Goal: Transaction & Acquisition: Purchase product/service

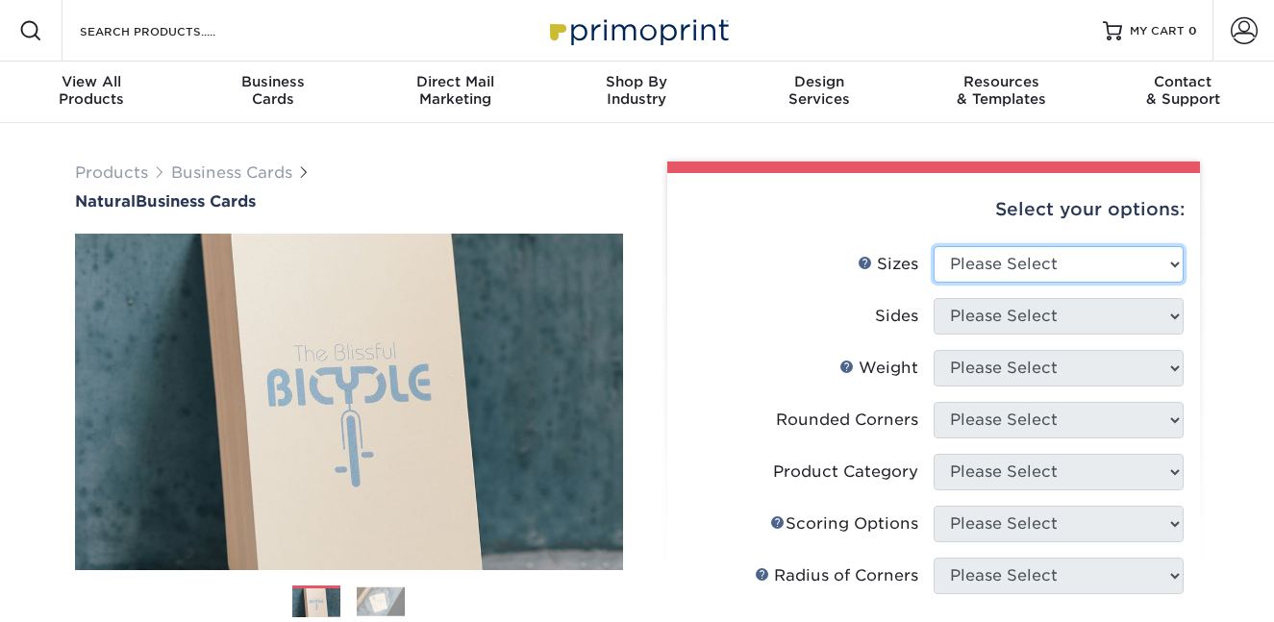
click at [1058, 252] on select "Please Select 1.5" x 3.5" - Mini 1.75" x 3.5" - Mini 2" x 2" - Square 2" x 3" -…" at bounding box center [1059, 264] width 250 height 37
select select "2.00x3.50"
click at [934, 246] on select "Please Select 1.5" x 3.5" - Mini 1.75" x 3.5" - Mini 2" x 2" - Square 2" x 3" -…" at bounding box center [1059, 264] width 250 height 37
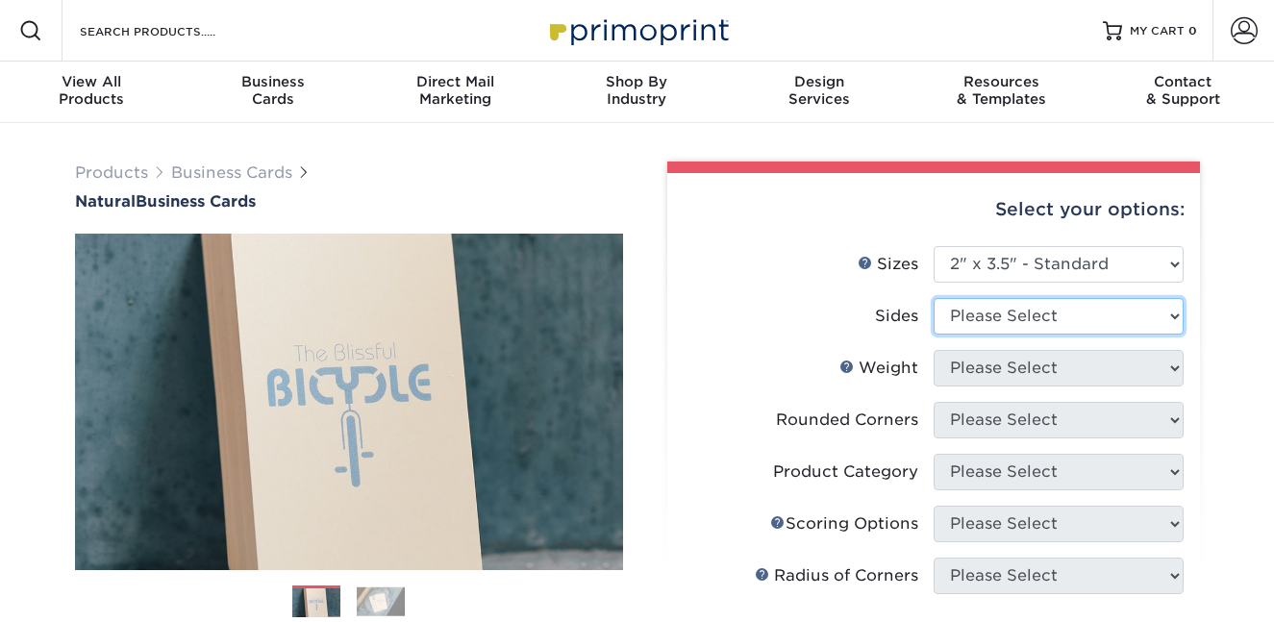
click at [1037, 320] on select "Please Select Print Both Sides Print Front Only" at bounding box center [1059, 316] width 250 height 37
select select "32d3c223-f82c-492b-b915-ba065a00862f"
click at [934, 298] on select "Please Select Print Both Sides Print Front Only" at bounding box center [1059, 316] width 250 height 37
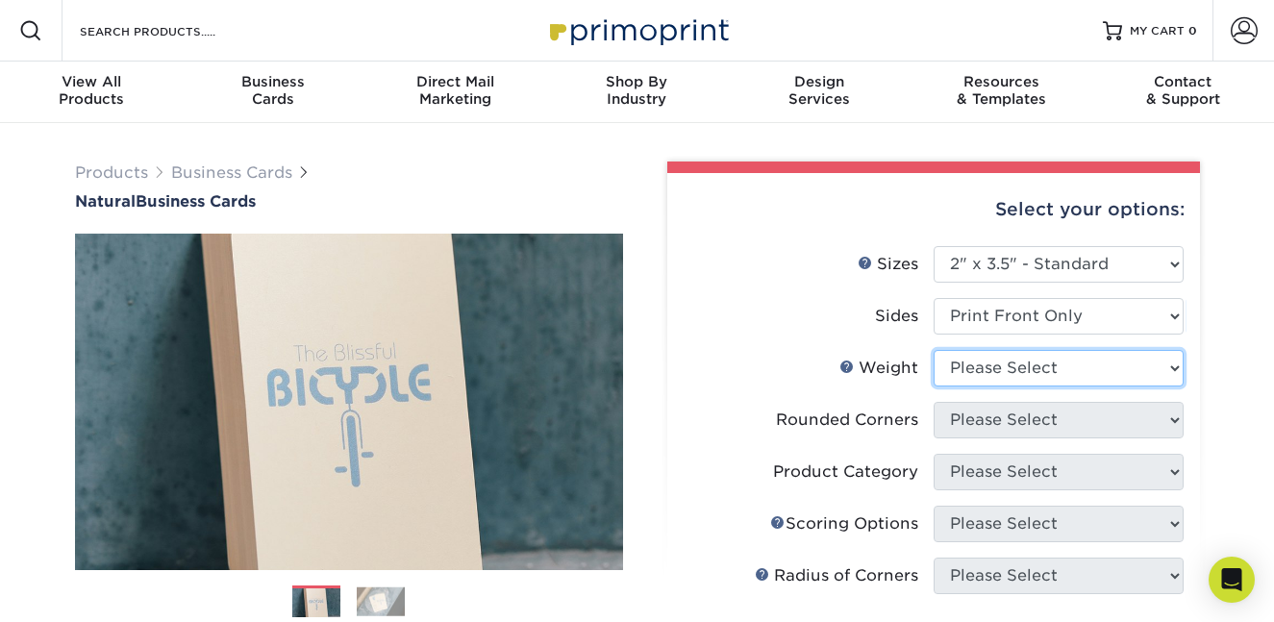
click at [1043, 362] on select "Please Select 14PTNT" at bounding box center [1059, 368] width 250 height 37
select select "14PTNT"
click at [934, 350] on select "Please Select 14PTNT" at bounding box center [1059, 368] width 250 height 37
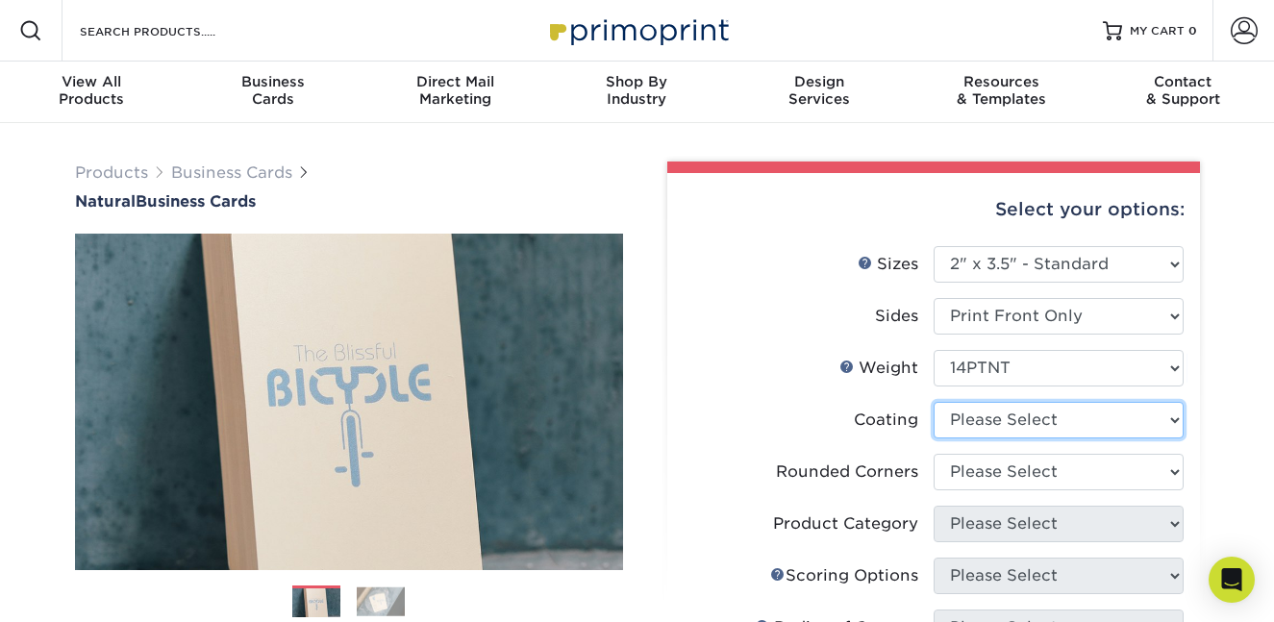
click at [1029, 424] on select at bounding box center [1059, 420] width 250 height 37
select select "3e7618de-abca-4bda-9f97-8b9129e913d8"
click at [934, 402] on select at bounding box center [1059, 420] width 250 height 37
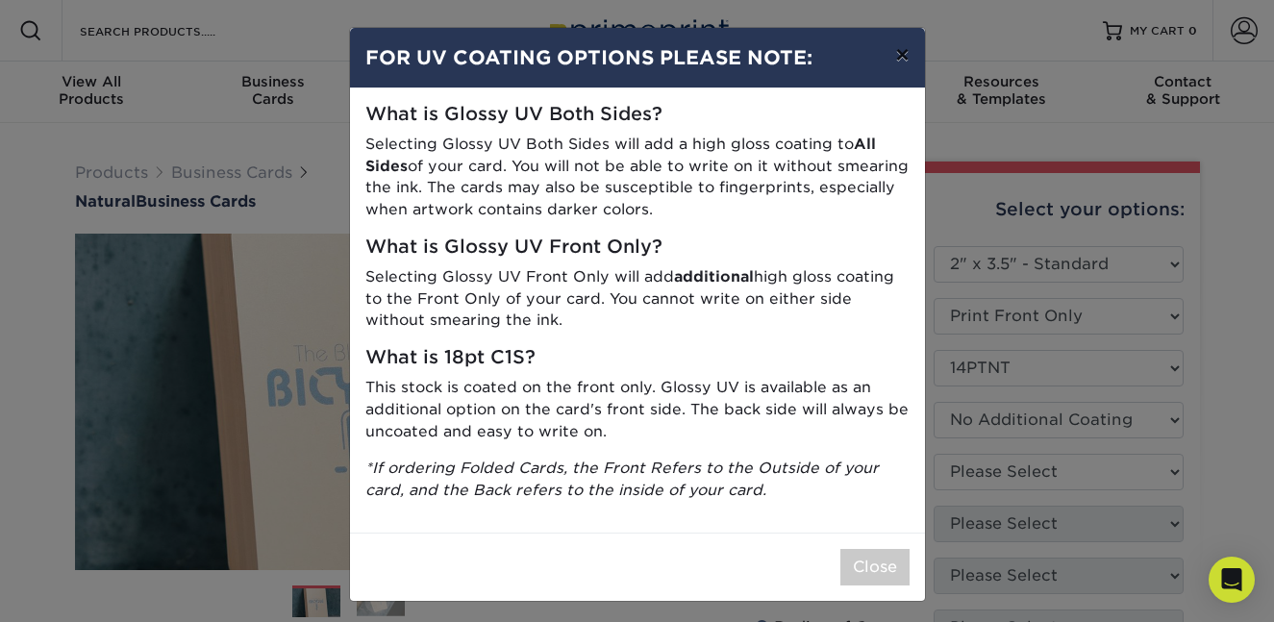
click at [906, 43] on button "×" at bounding box center [902, 55] width 44 height 54
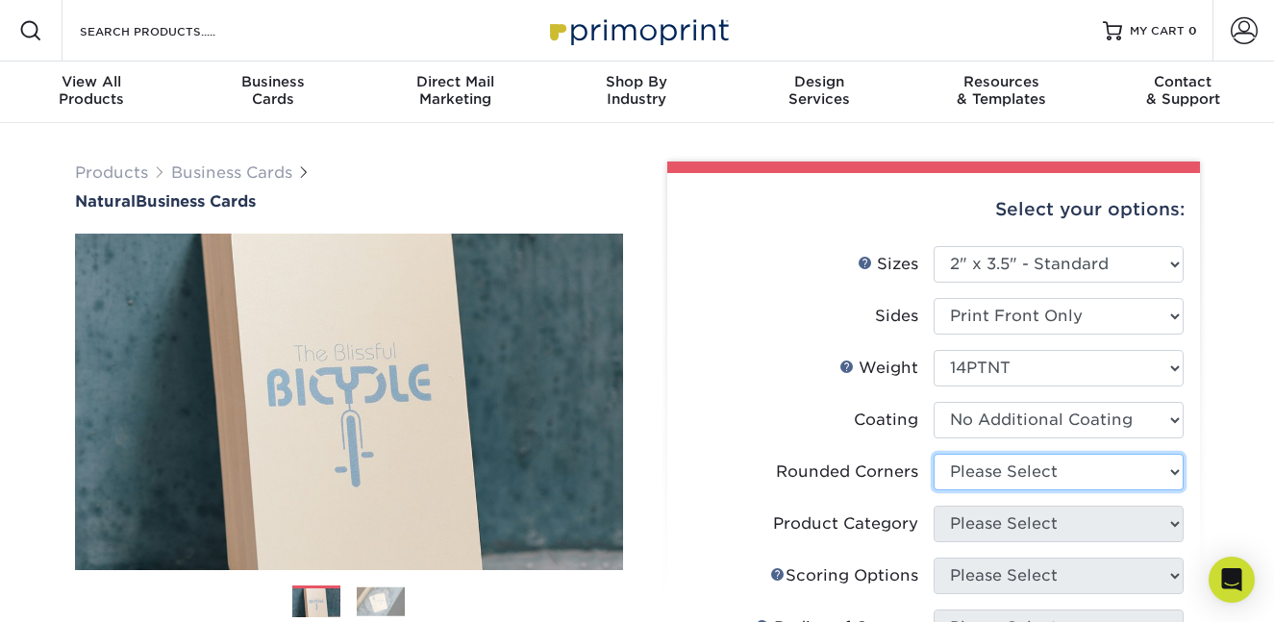
click at [995, 481] on select "Please Select Yes - Round 2 Corners Yes - Round 4 Corners No" at bounding box center [1059, 472] width 250 height 37
select select "0"
click at [934, 454] on select "Please Select Yes - Round 2 Corners Yes - Round 4 Corners No" at bounding box center [1059, 472] width 250 height 37
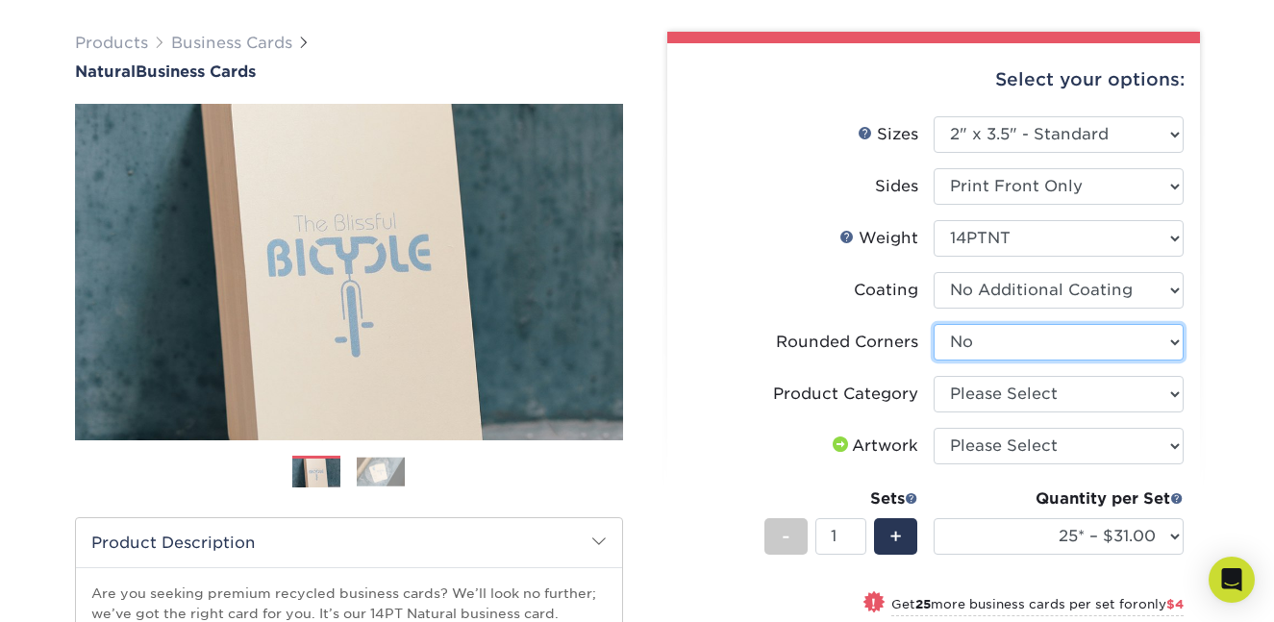
scroll to position [134, 0]
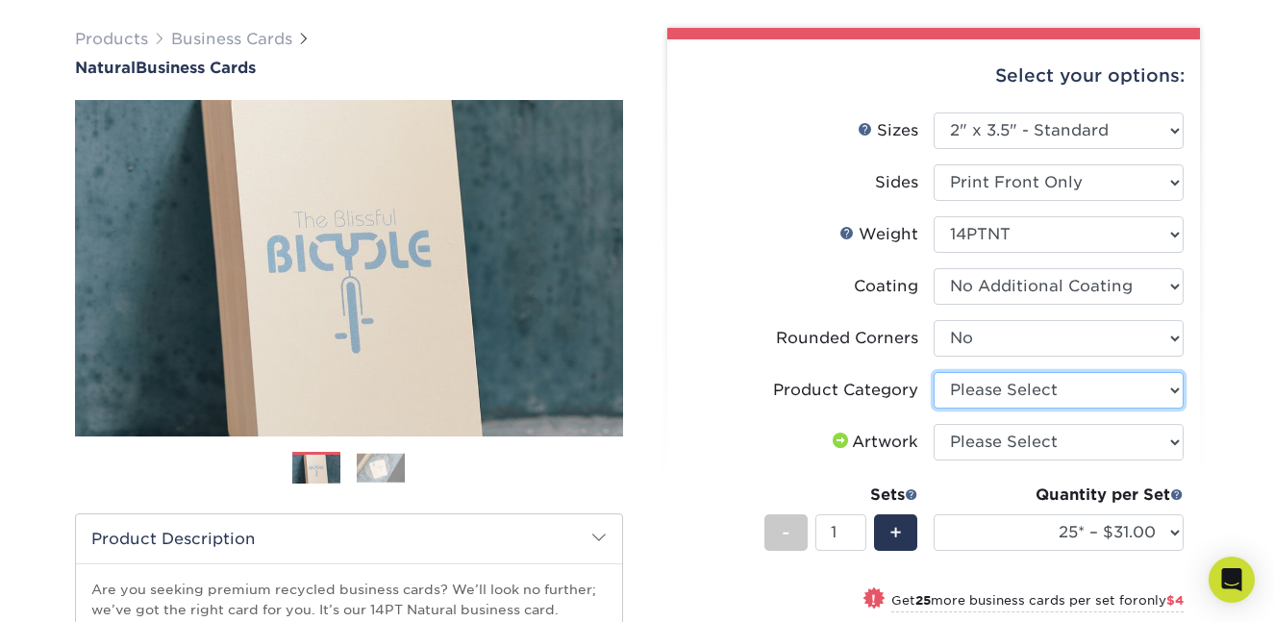
click at [1067, 385] on select "Please Select Business Cards" at bounding box center [1059, 390] width 250 height 37
select select "3b5148f1-0588-4f88-a218-97bcfdce65c1"
click at [934, 372] on select "Please Select Business Cards" at bounding box center [1059, 390] width 250 height 37
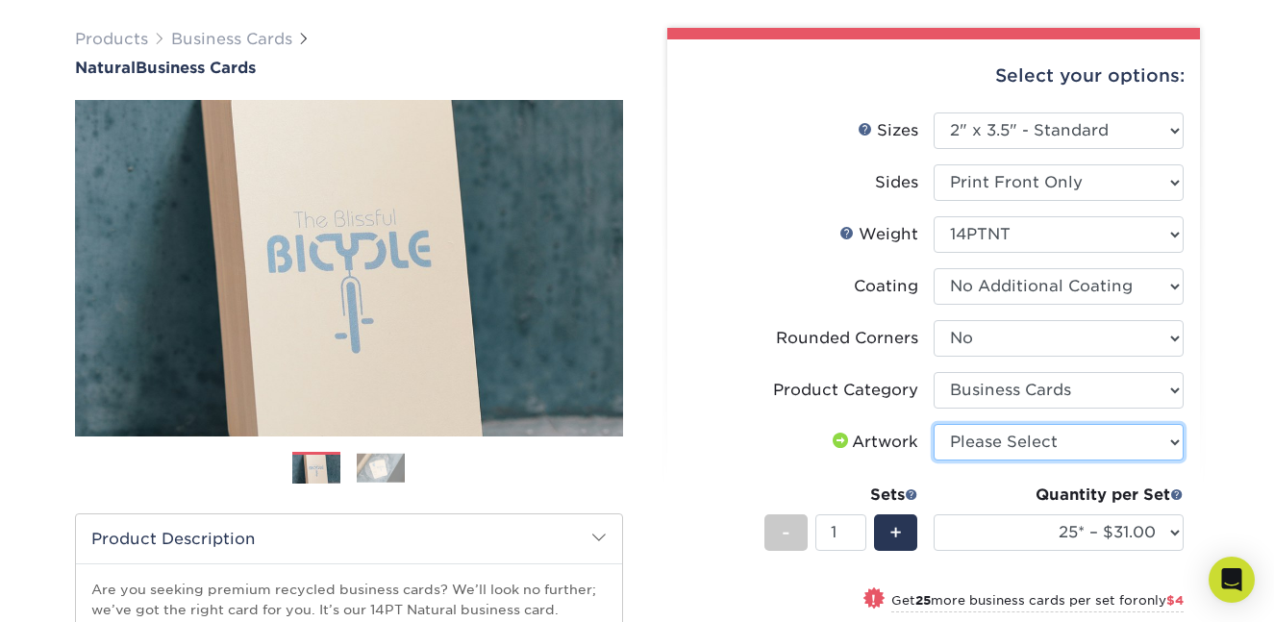
click at [1043, 444] on select "Please Select I will upload files I need a design - $100" at bounding box center [1059, 442] width 250 height 37
select select "upload"
click at [934, 424] on select "Please Select I will upload files I need a design - $100" at bounding box center [1059, 442] width 250 height 37
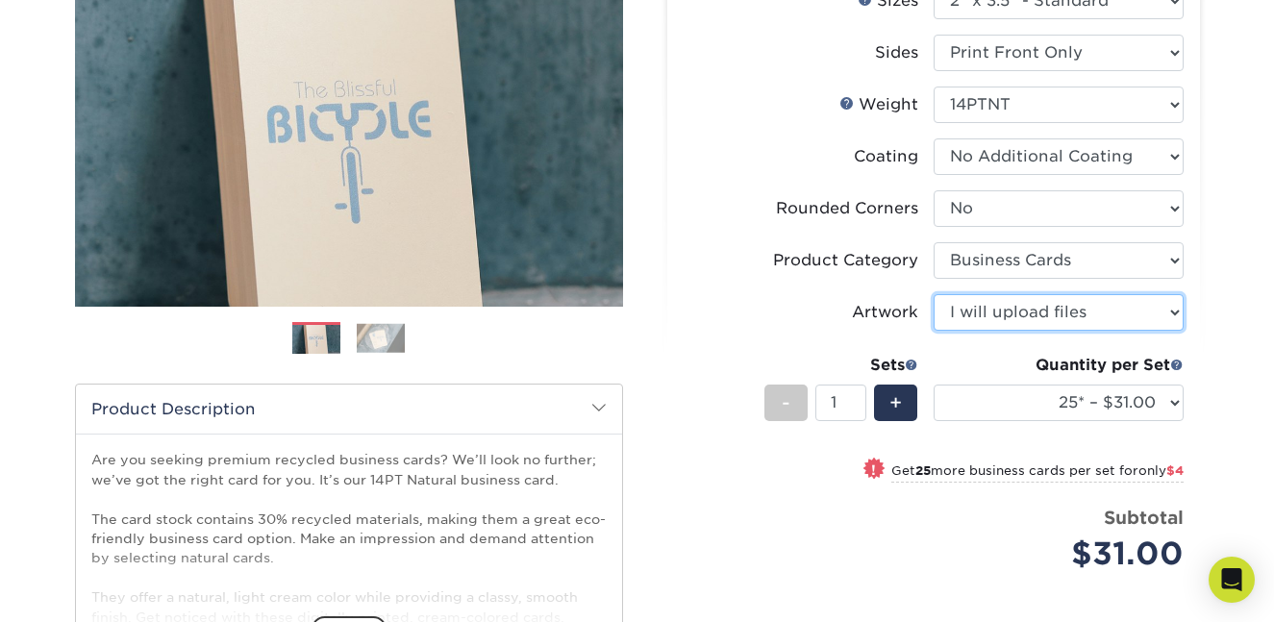
scroll to position [270, 0]
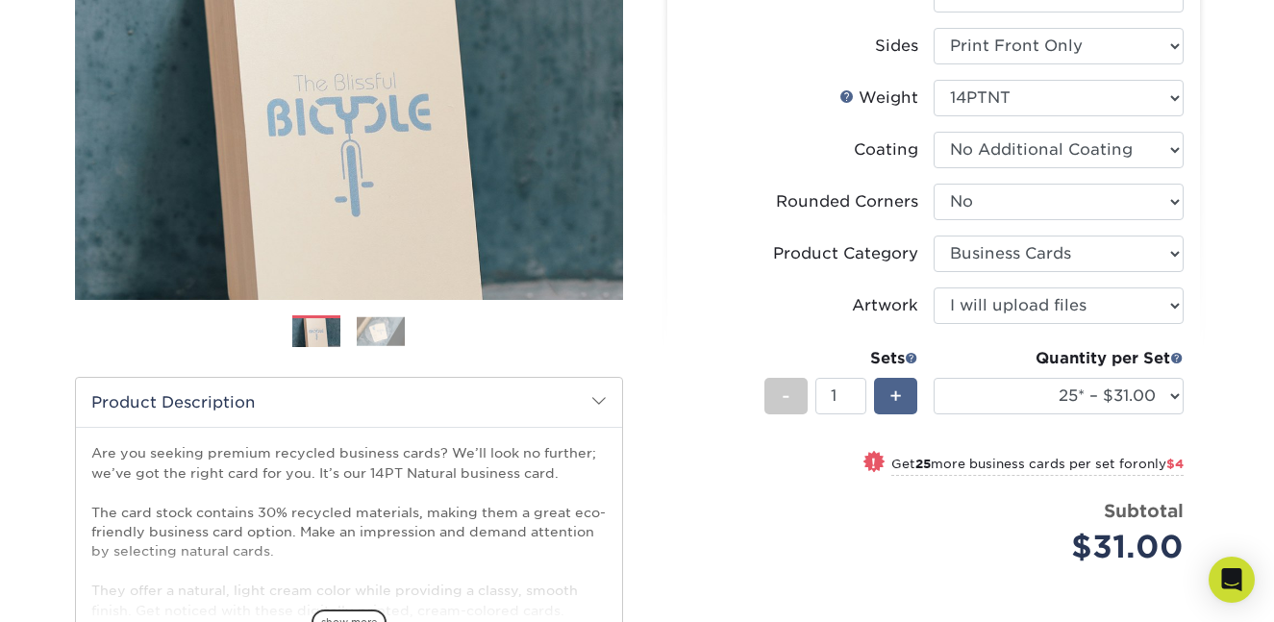
click at [896, 399] on span "+" at bounding box center [896, 396] width 13 height 29
type input "4"
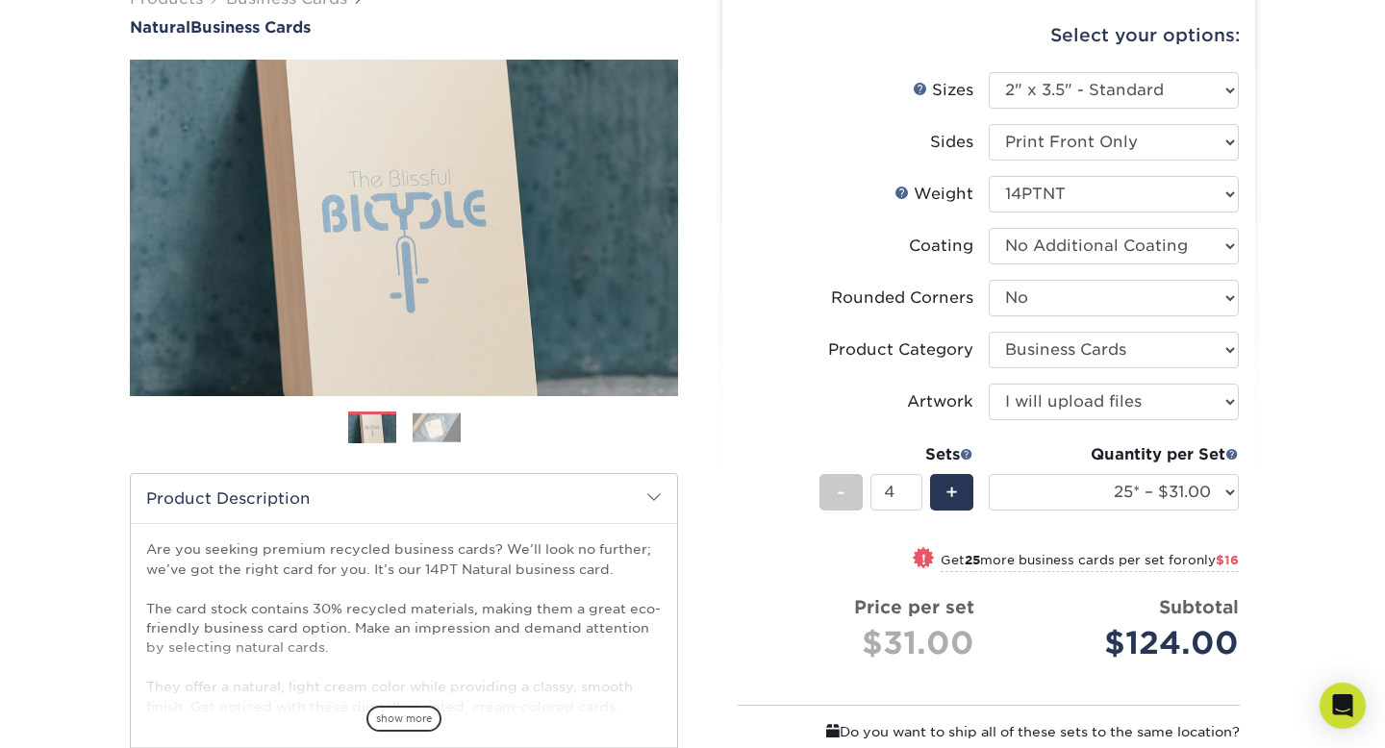
scroll to position [176, 0]
